Goal: Find specific page/section: Find specific page/section

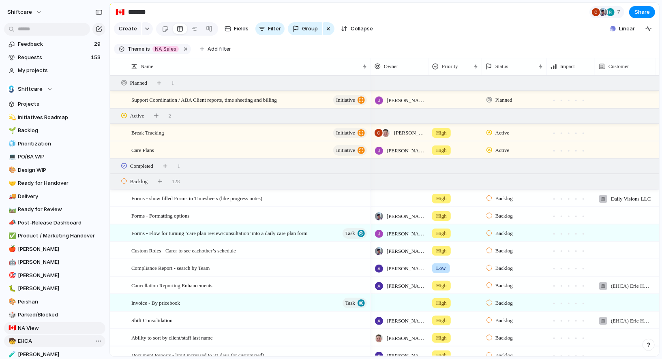
click at [26, 341] on span "EHCA" at bounding box center [60, 341] width 84 height 8
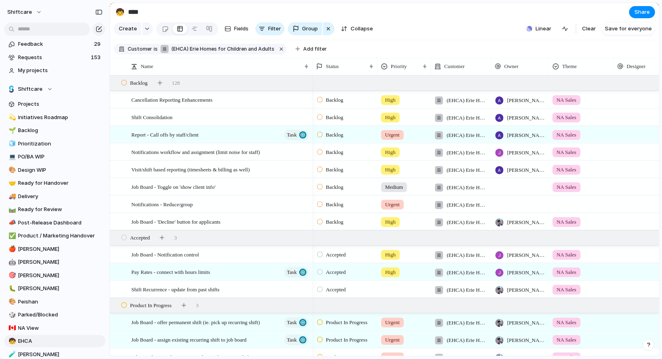
type input "****"
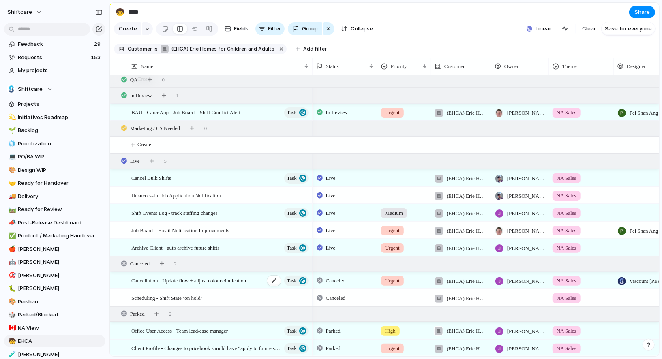
scroll to position [543, 0]
click at [116, 262] on div at bounding box center [115, 263] width 7 height 7
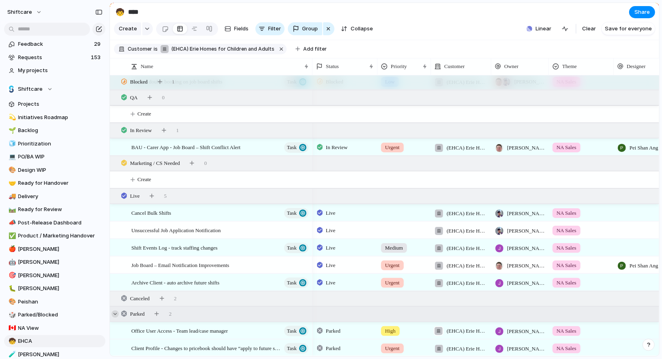
click at [117, 312] on div at bounding box center [115, 314] width 7 height 7
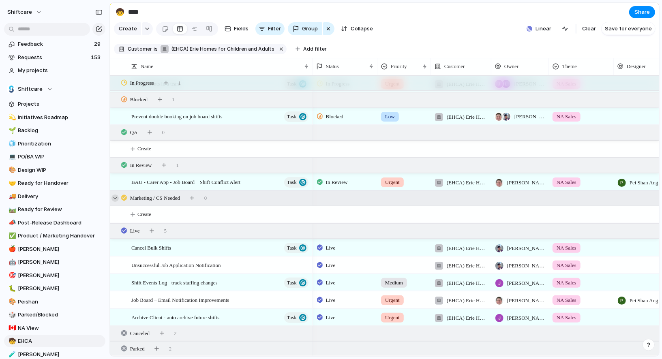
click at [114, 196] on div at bounding box center [115, 198] width 7 height 7
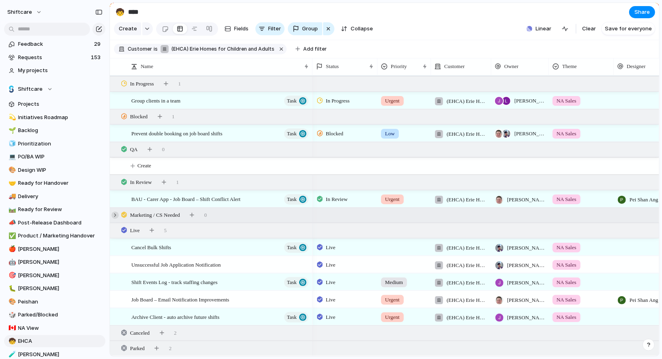
scroll to position [456, 0]
click at [116, 151] on div at bounding box center [115, 149] width 7 height 7
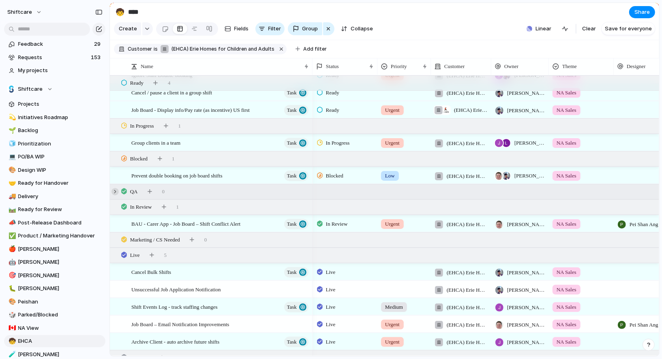
scroll to position [0, 0]
